Goal: Transaction & Acquisition: Purchase product/service

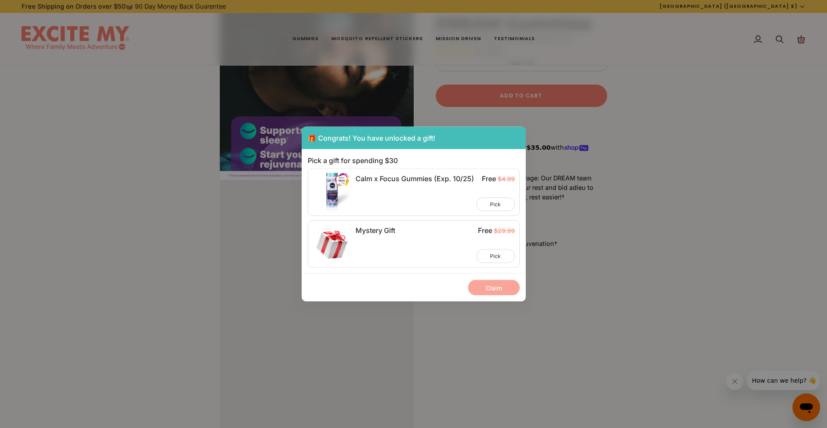
scroll to position [1283, 0]
